Goal: Information Seeking & Learning: Learn about a topic

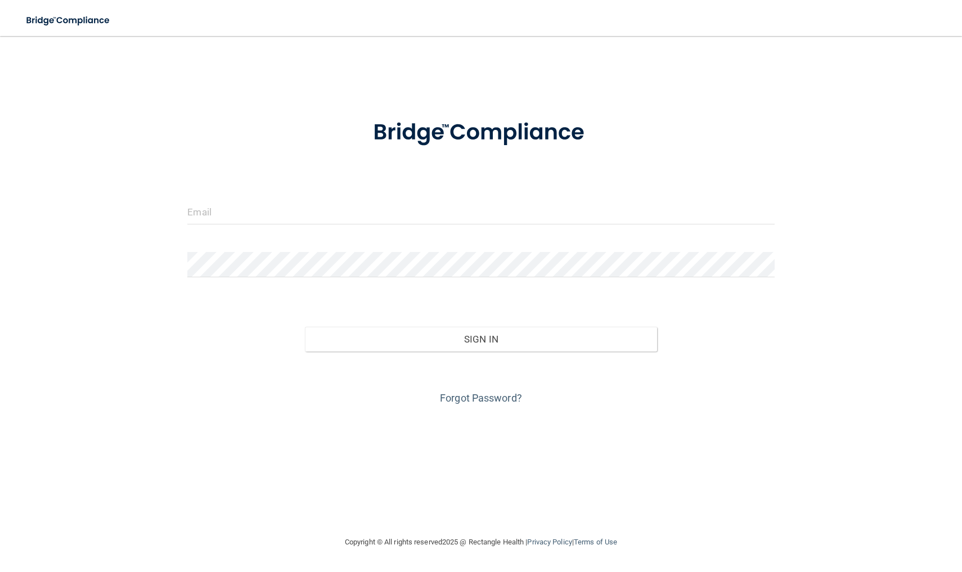
click at [481, 338] on button "Sign In" at bounding box center [481, 339] width 352 height 25
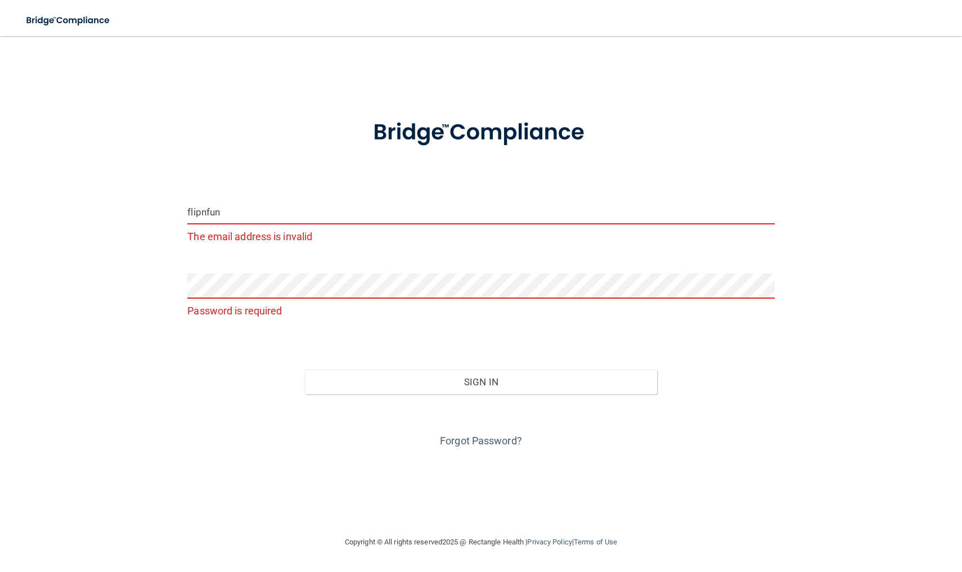
type input "[EMAIL_ADDRESS][DOMAIN_NAME]"
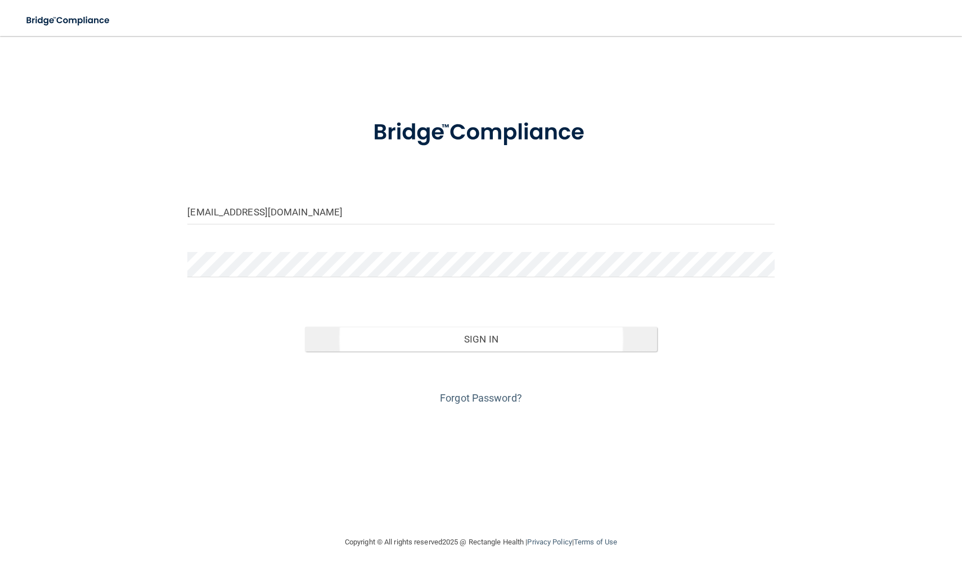
click at [495, 334] on button "Sign In" at bounding box center [481, 339] width 352 height 25
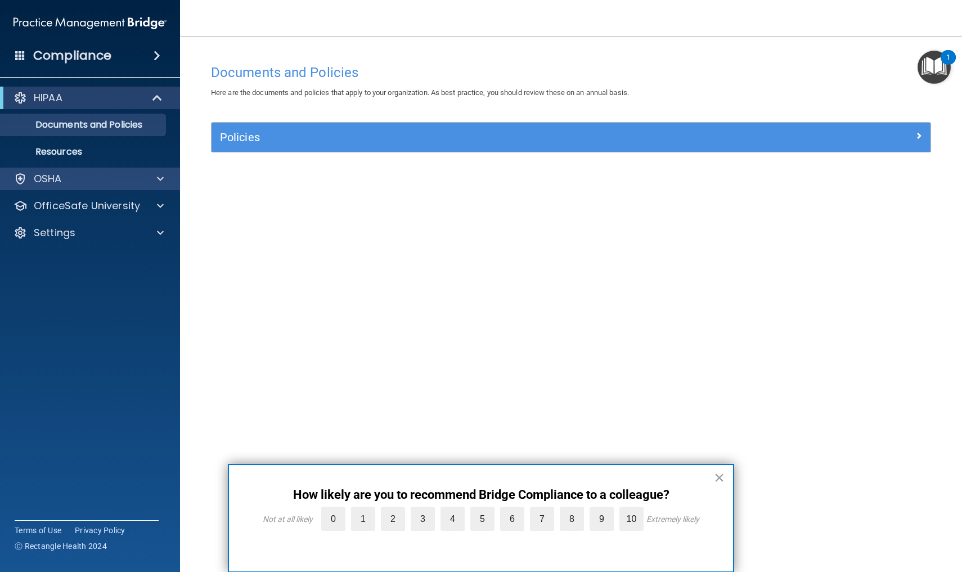
click at [144, 180] on div "OSHA" at bounding box center [75, 179] width 140 height 14
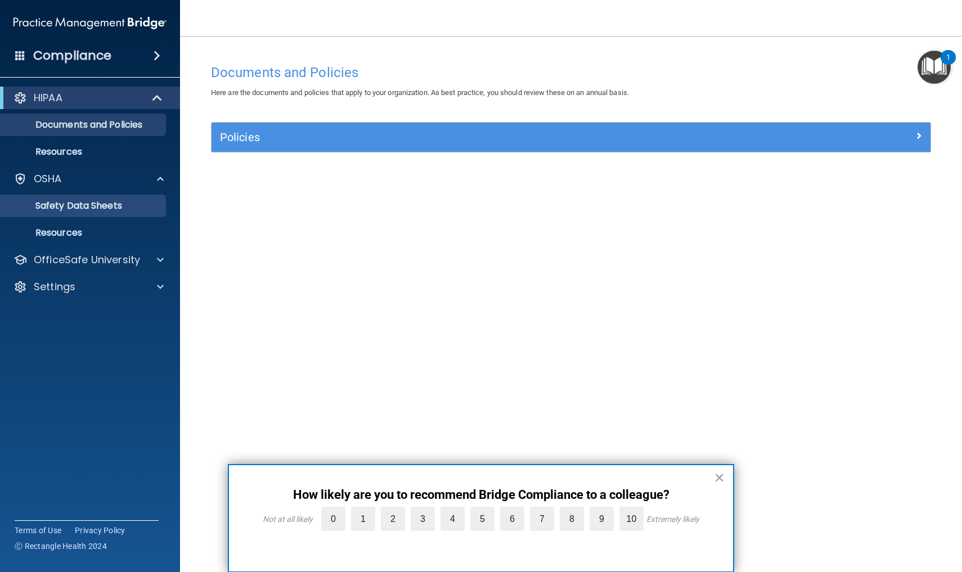
click at [117, 205] on p "Safety Data Sheets" at bounding box center [84, 205] width 154 height 11
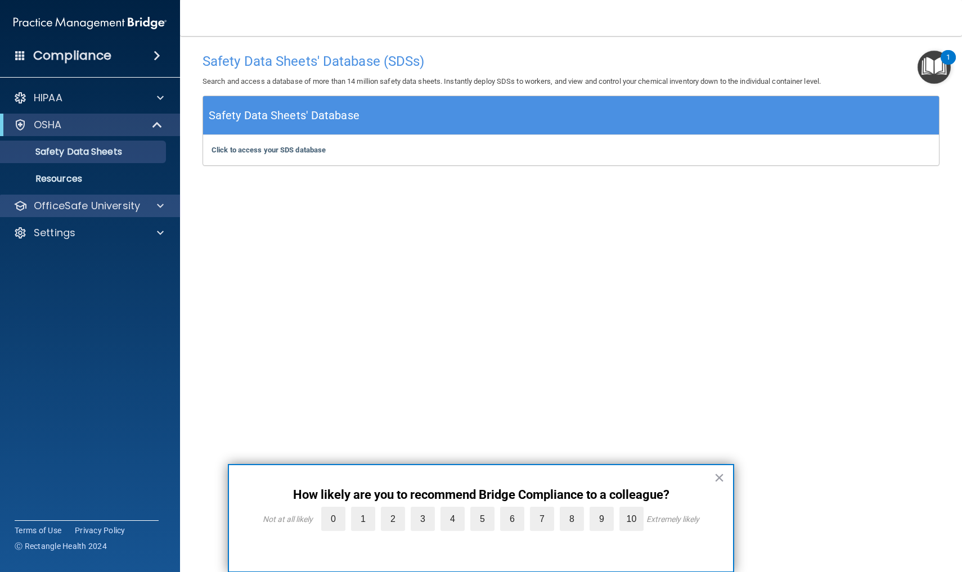
click at [89, 205] on p "OfficeSafe University" at bounding box center [87, 206] width 106 height 14
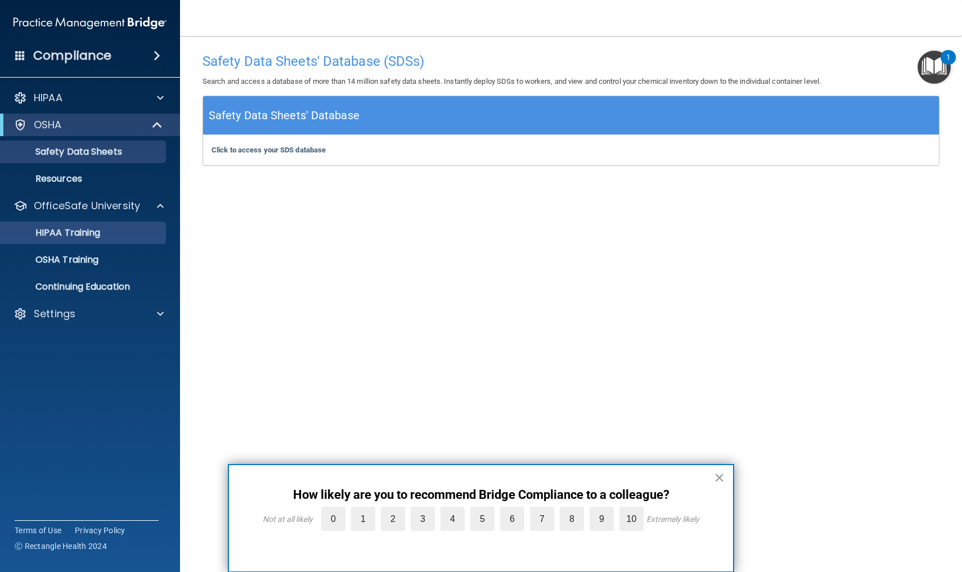
click at [83, 230] on p "HIPAA Training" at bounding box center [53, 232] width 93 height 11
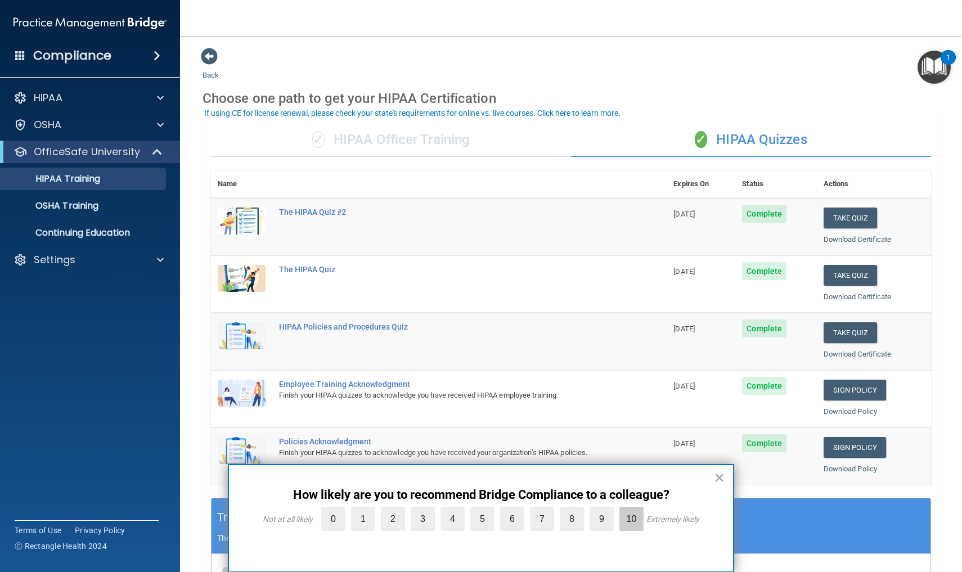
click at [630, 519] on label "10" at bounding box center [632, 519] width 24 height 24
click at [606, 510] on input "10" at bounding box center [606, 510] width 0 height 0
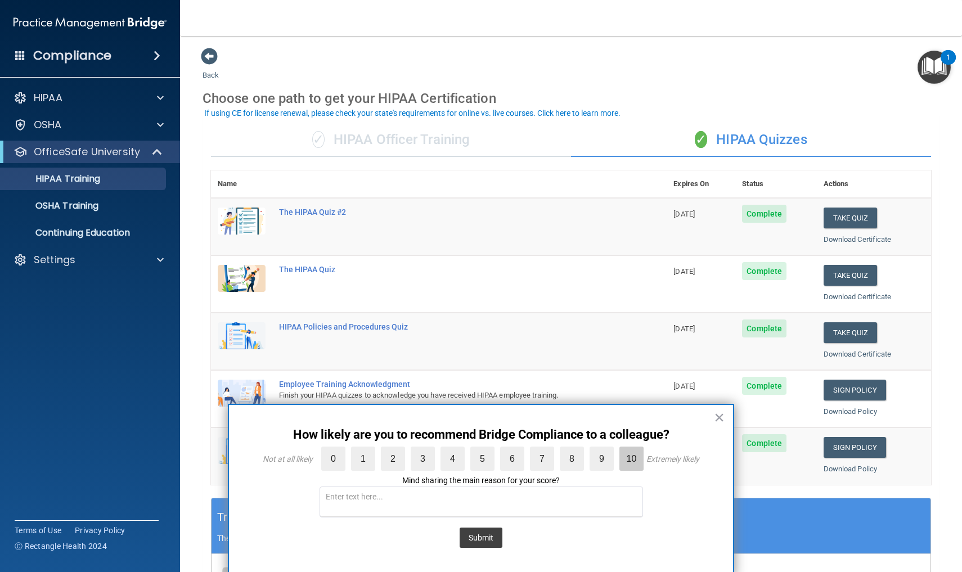
click at [634, 459] on label "10" at bounding box center [632, 459] width 24 height 24
click at [606, 450] on input "10" at bounding box center [606, 450] width 0 height 0
click at [481, 537] on button "Submit" at bounding box center [481, 538] width 43 height 20
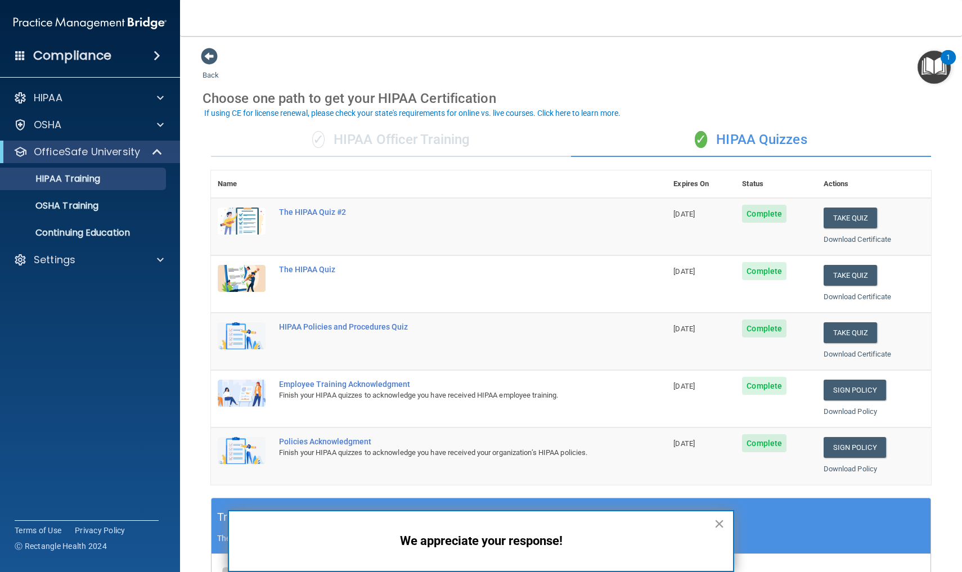
click at [719, 526] on button "×" at bounding box center [719, 524] width 11 height 18
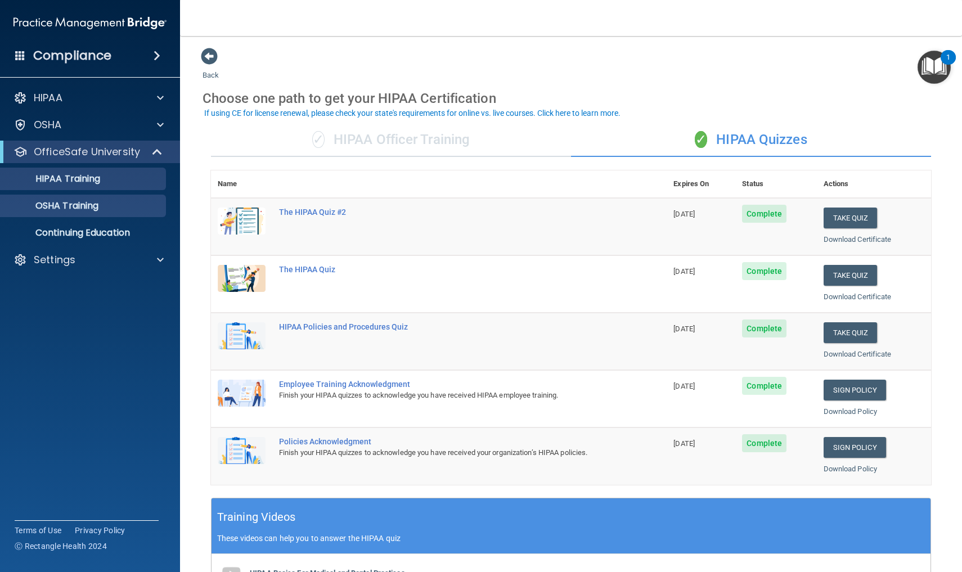
click at [98, 207] on p "OSHA Training" at bounding box center [52, 205] width 91 height 11
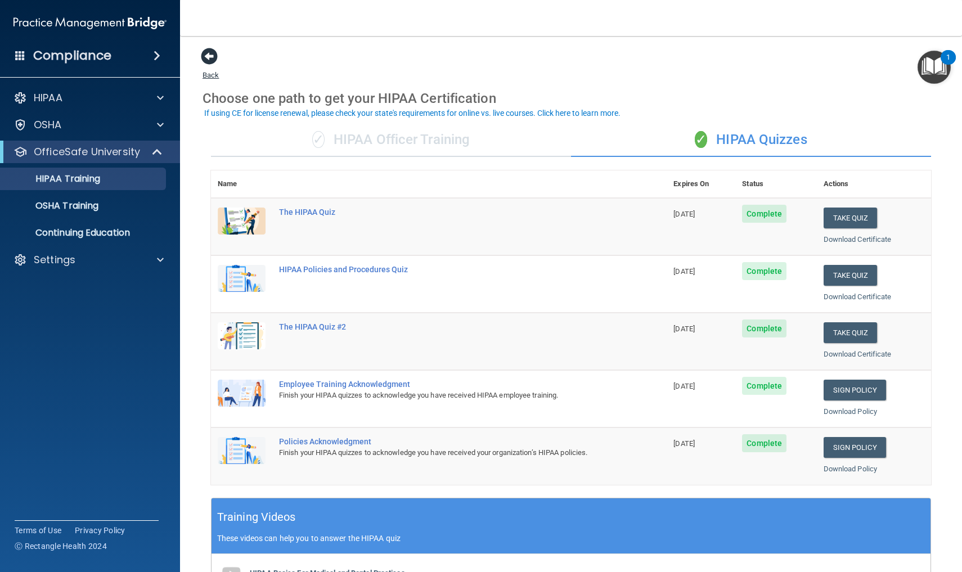
click at [209, 57] on span at bounding box center [209, 56] width 17 height 17
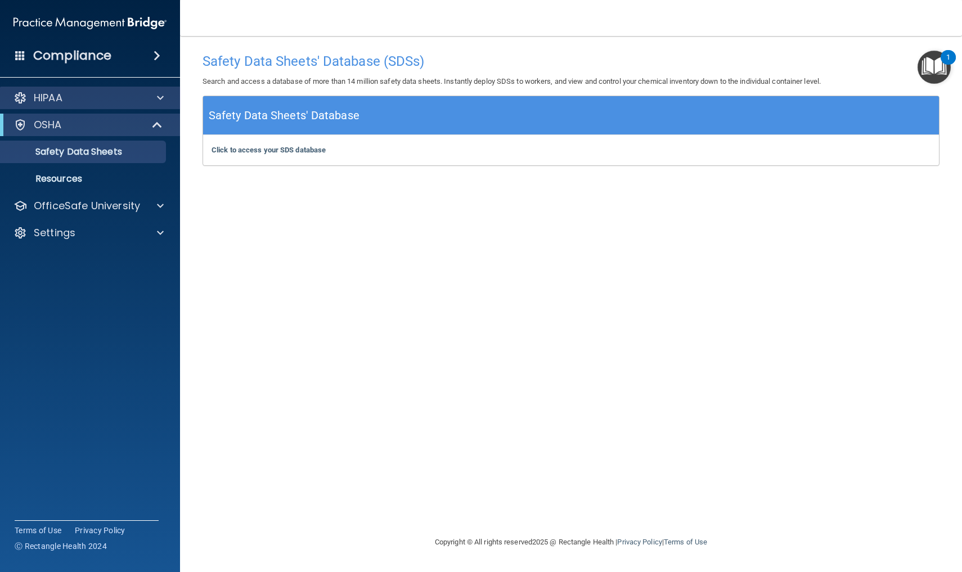
click at [50, 95] on p "HIPAA" at bounding box center [48, 98] width 29 height 14
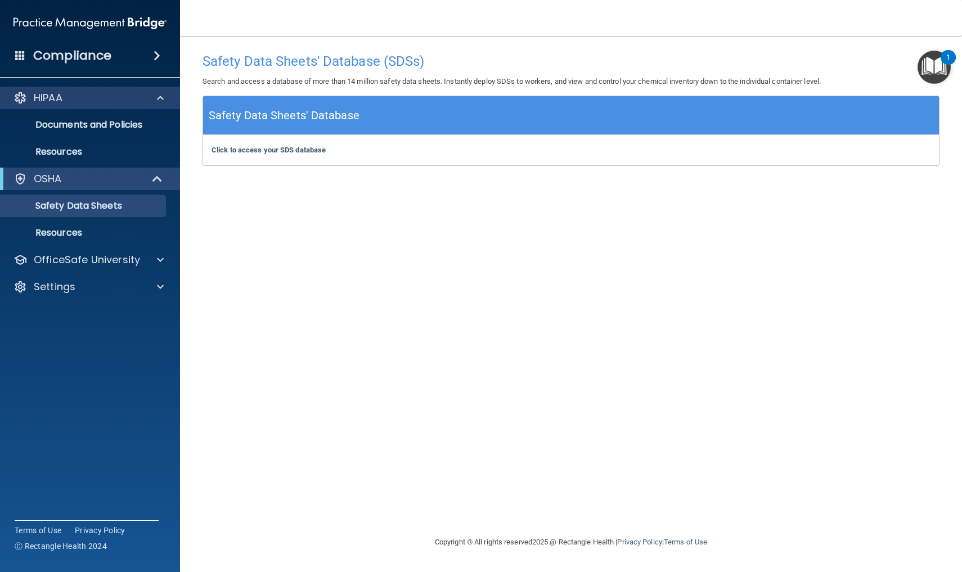
click at [50, 95] on p "HIPAA" at bounding box center [48, 98] width 29 height 14
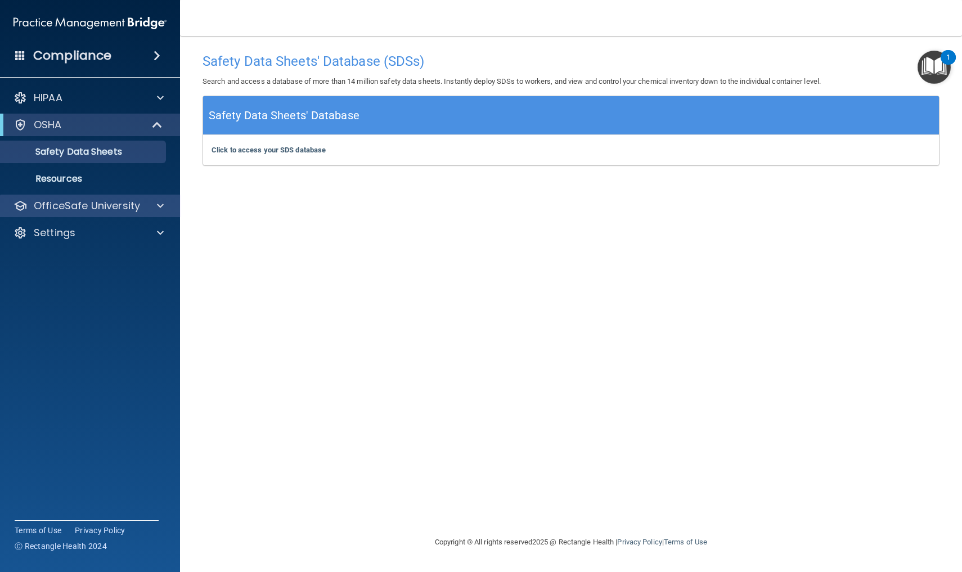
click at [119, 203] on p "OfficeSafe University" at bounding box center [87, 206] width 106 height 14
